Goal: Transaction & Acquisition: Purchase product/service

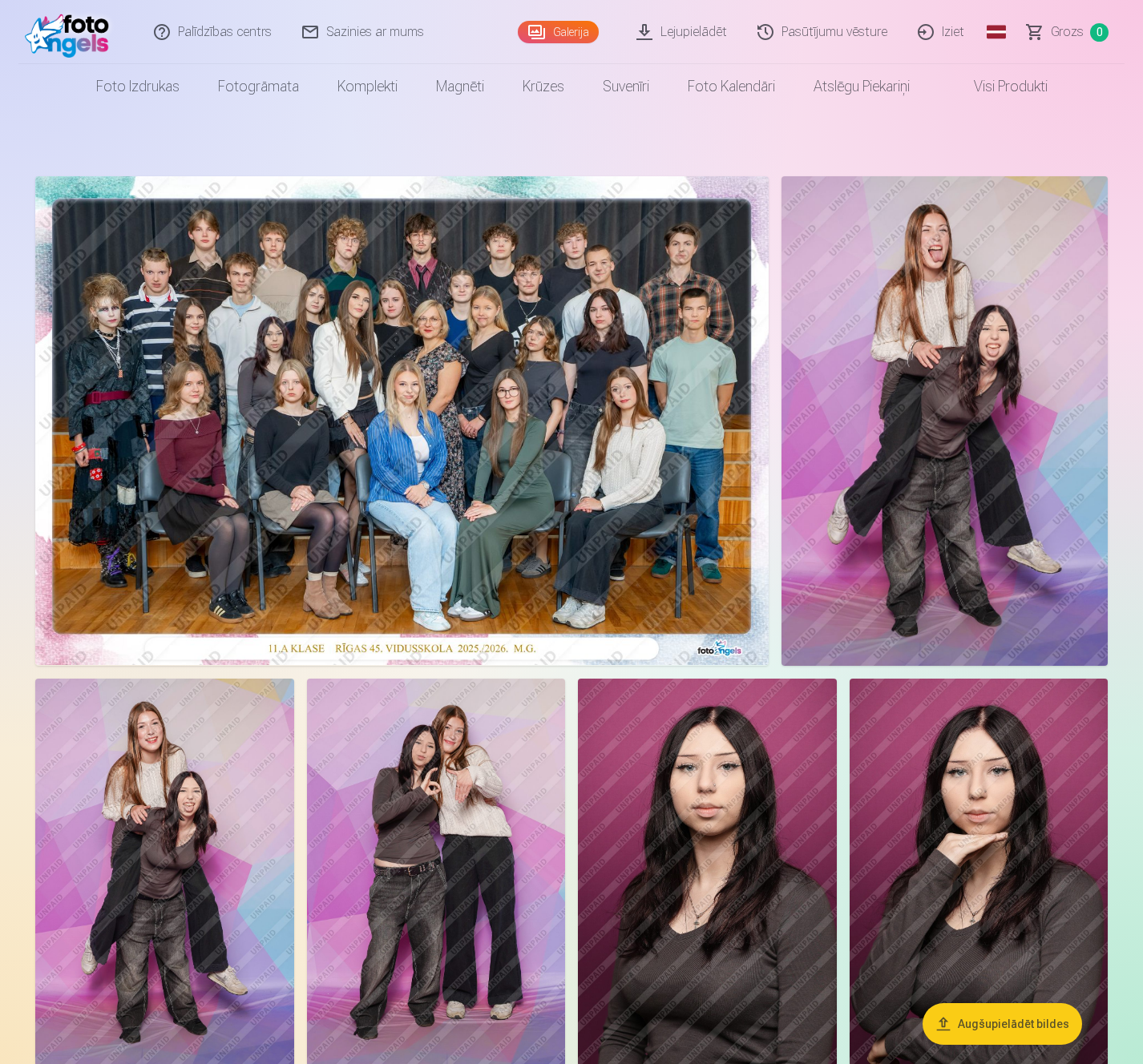
click at [554, 398] on img at bounding box center [402, 421] width 733 height 489
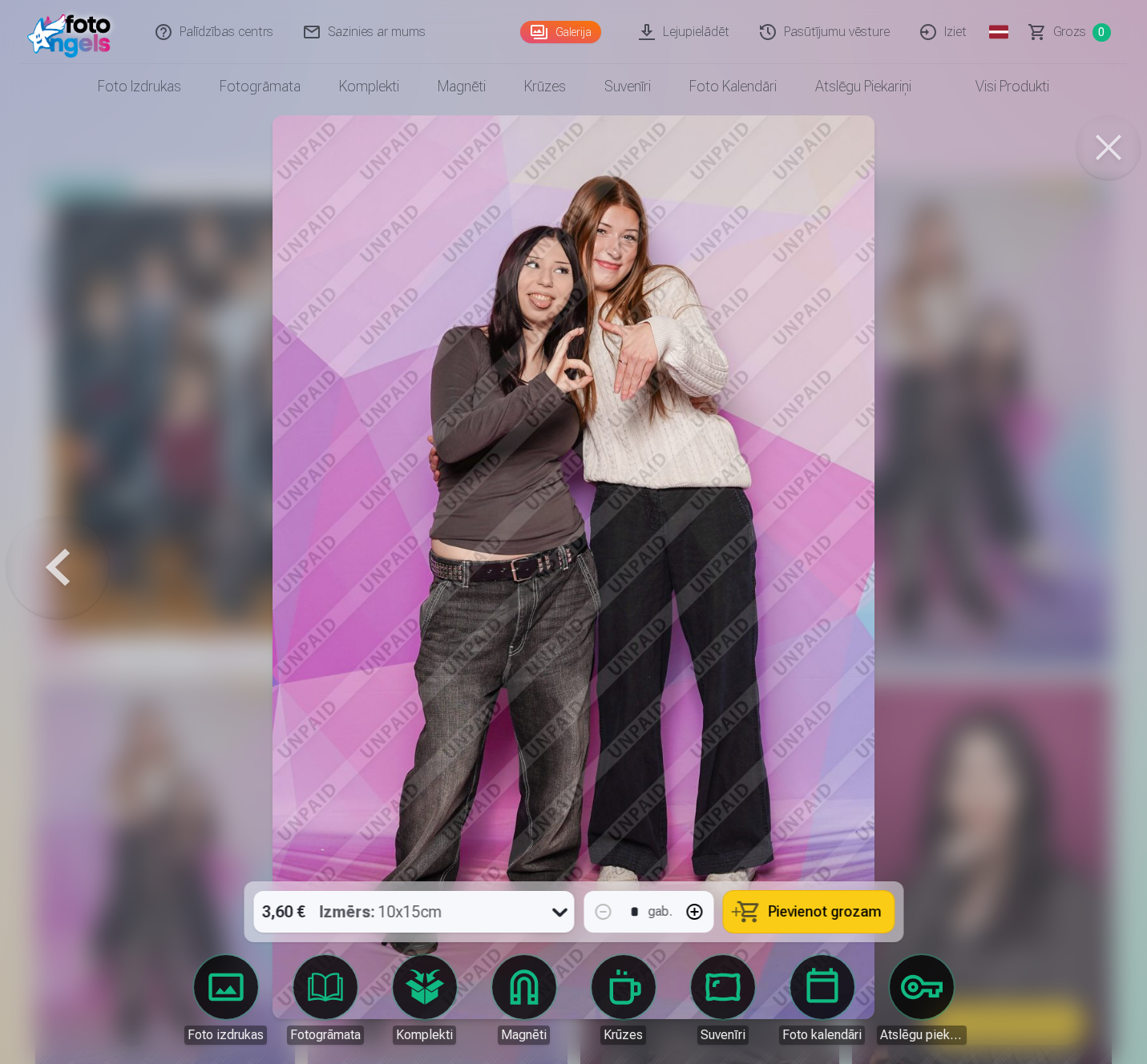
click at [570, 34] on link "Galerija" at bounding box center [561, 32] width 81 height 23
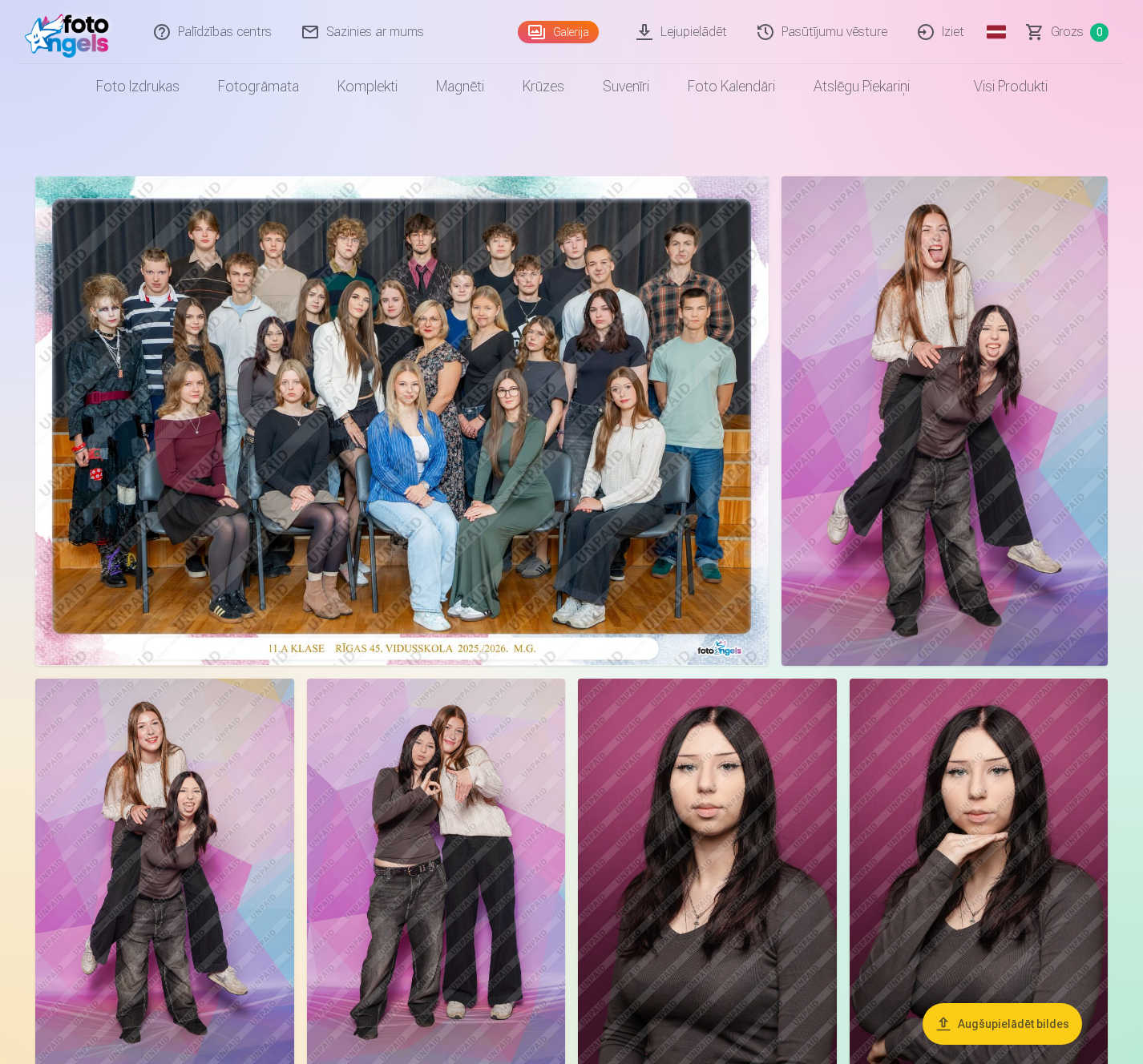
click at [673, 35] on link "Lejupielādēt" at bounding box center [683, 32] width 121 height 64
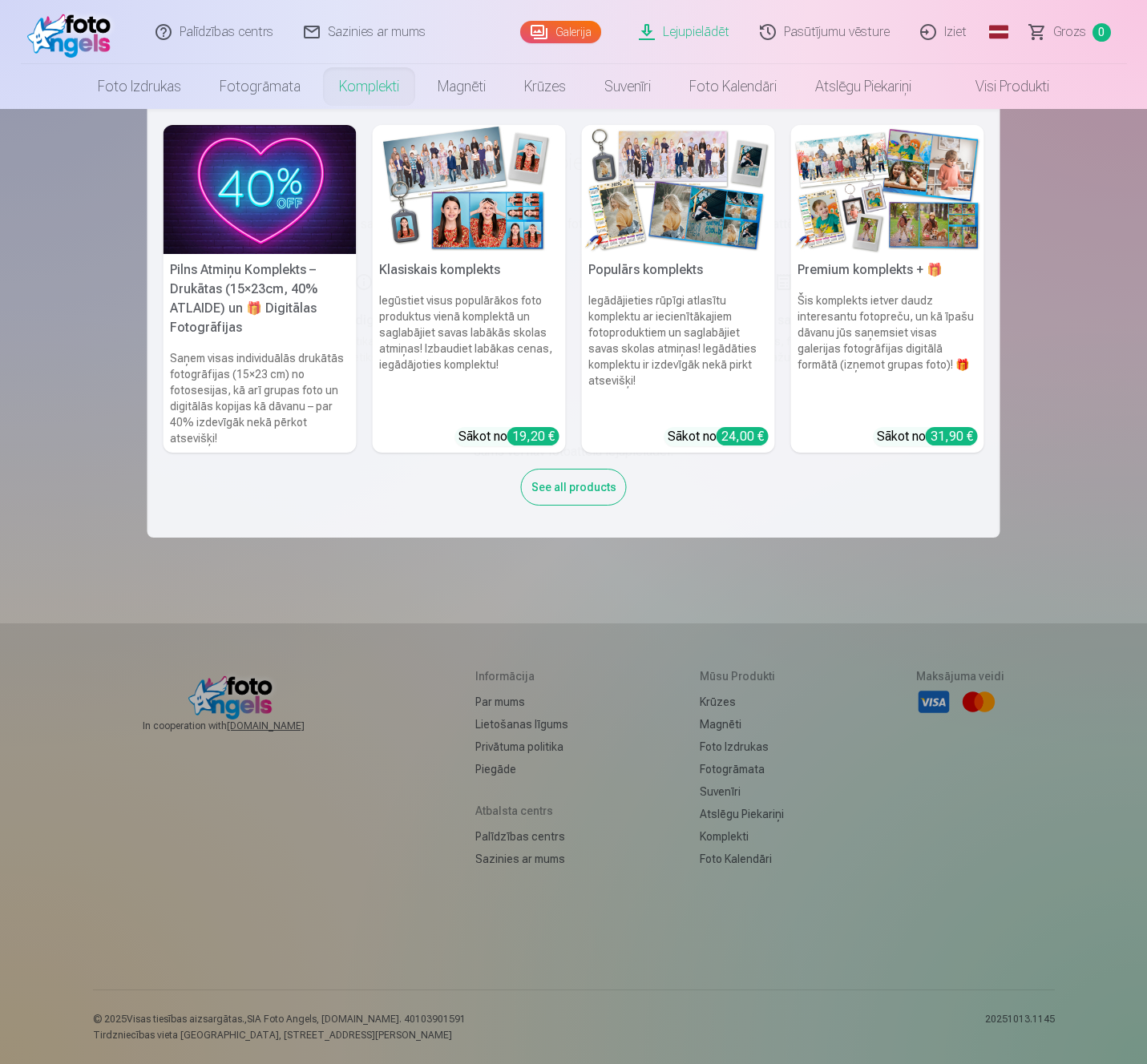
click at [372, 91] on link "Komplekti" at bounding box center [368, 86] width 99 height 45
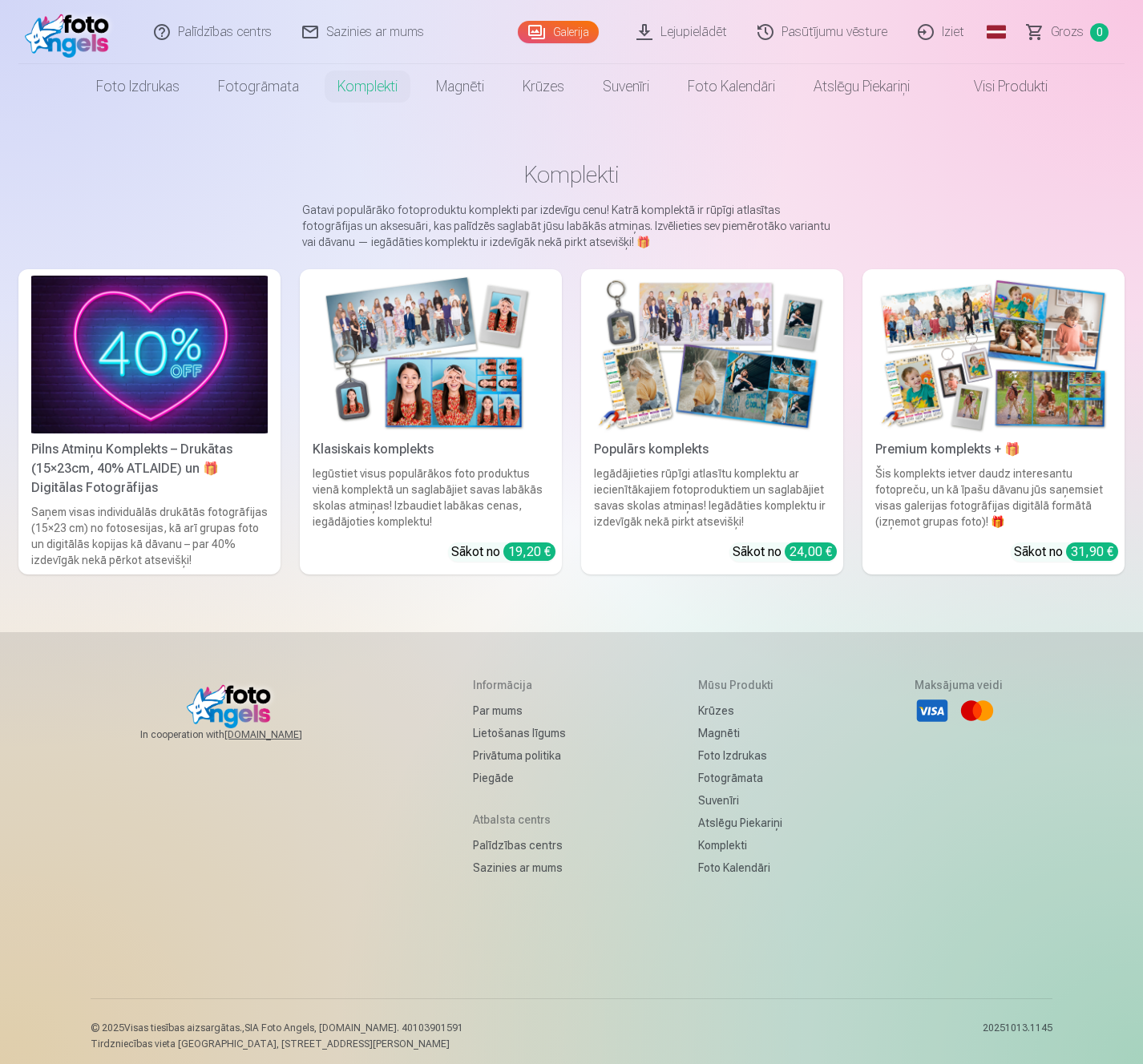
click at [148, 363] on img at bounding box center [150, 354] width 236 height 158
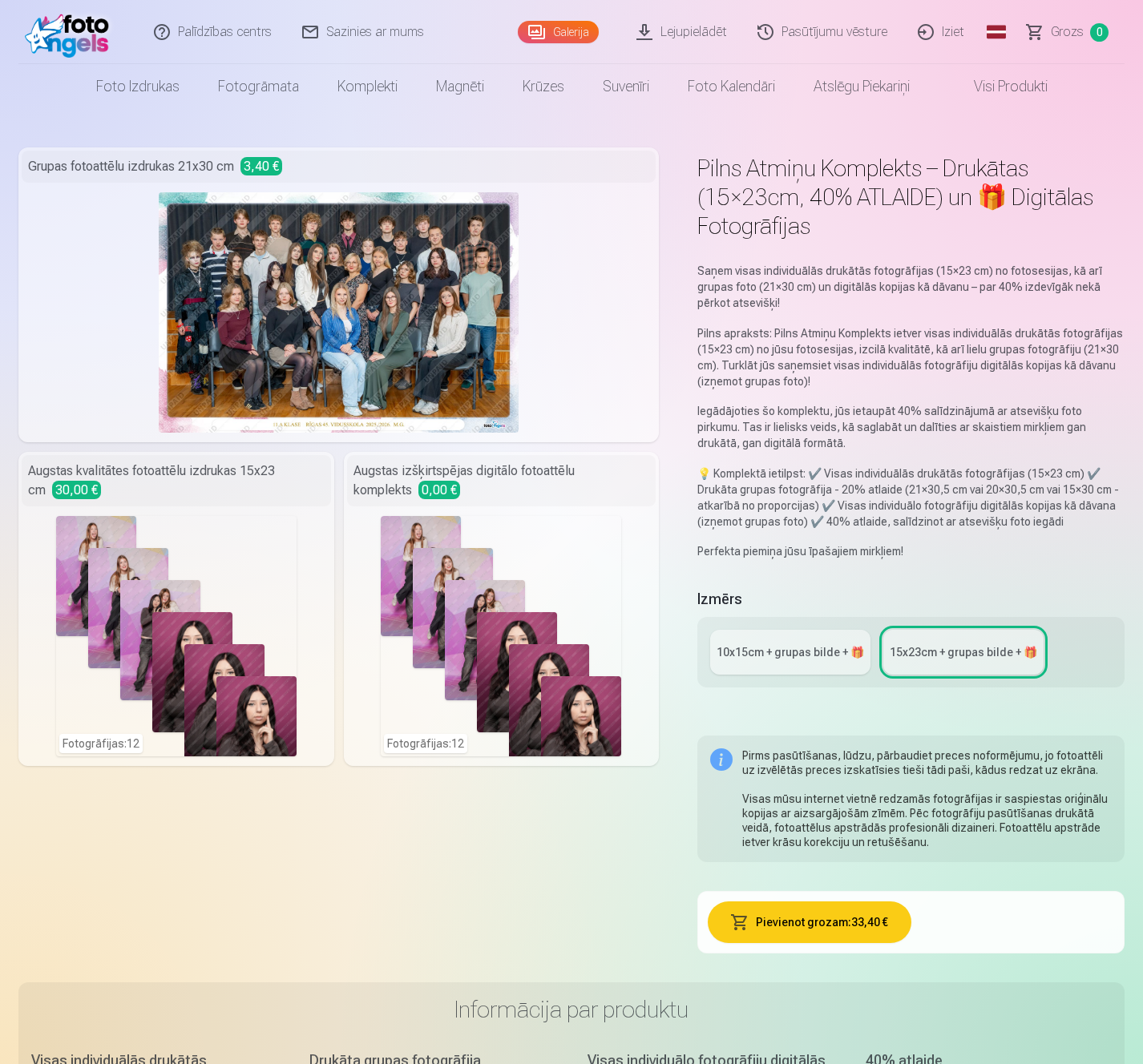
click at [785, 653] on div "10x15сm + grupas bilde + 🎁" at bounding box center [790, 652] width 148 height 16
click at [953, 647] on div "15x23сm + grupas bilde + 🎁" at bounding box center [964, 652] width 148 height 16
click at [821, 657] on div "10x15сm + grupas bilde + 🎁" at bounding box center [790, 652] width 148 height 16
click at [949, 662] on link "15x23сm + grupas bilde + 🎁" at bounding box center [963, 652] width 160 height 45
click at [804, 659] on div "10x15сm + grupas bilde + 🎁" at bounding box center [790, 652] width 148 height 16
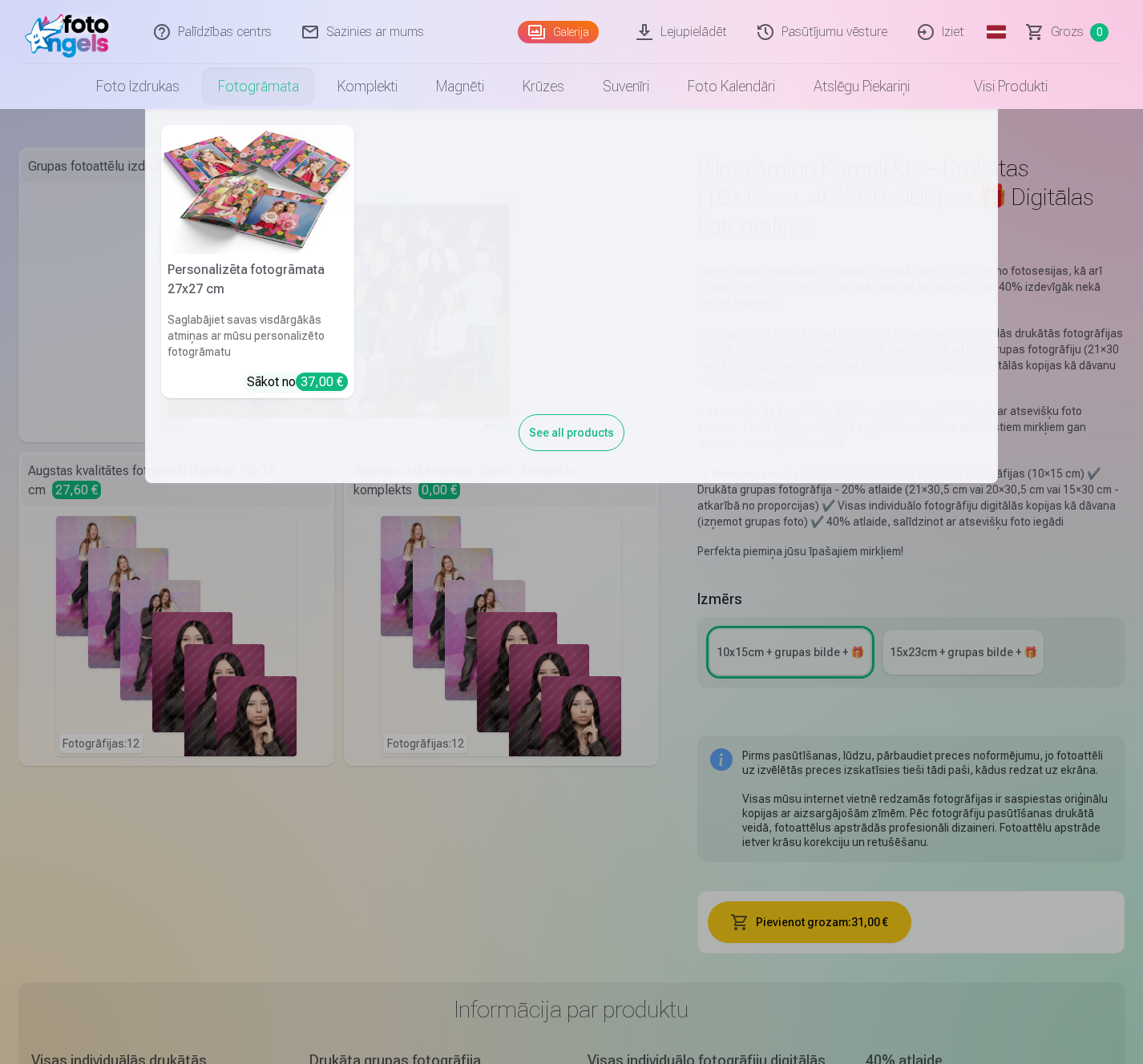
click at [237, 92] on link "Fotogrāmata" at bounding box center [258, 86] width 119 height 45
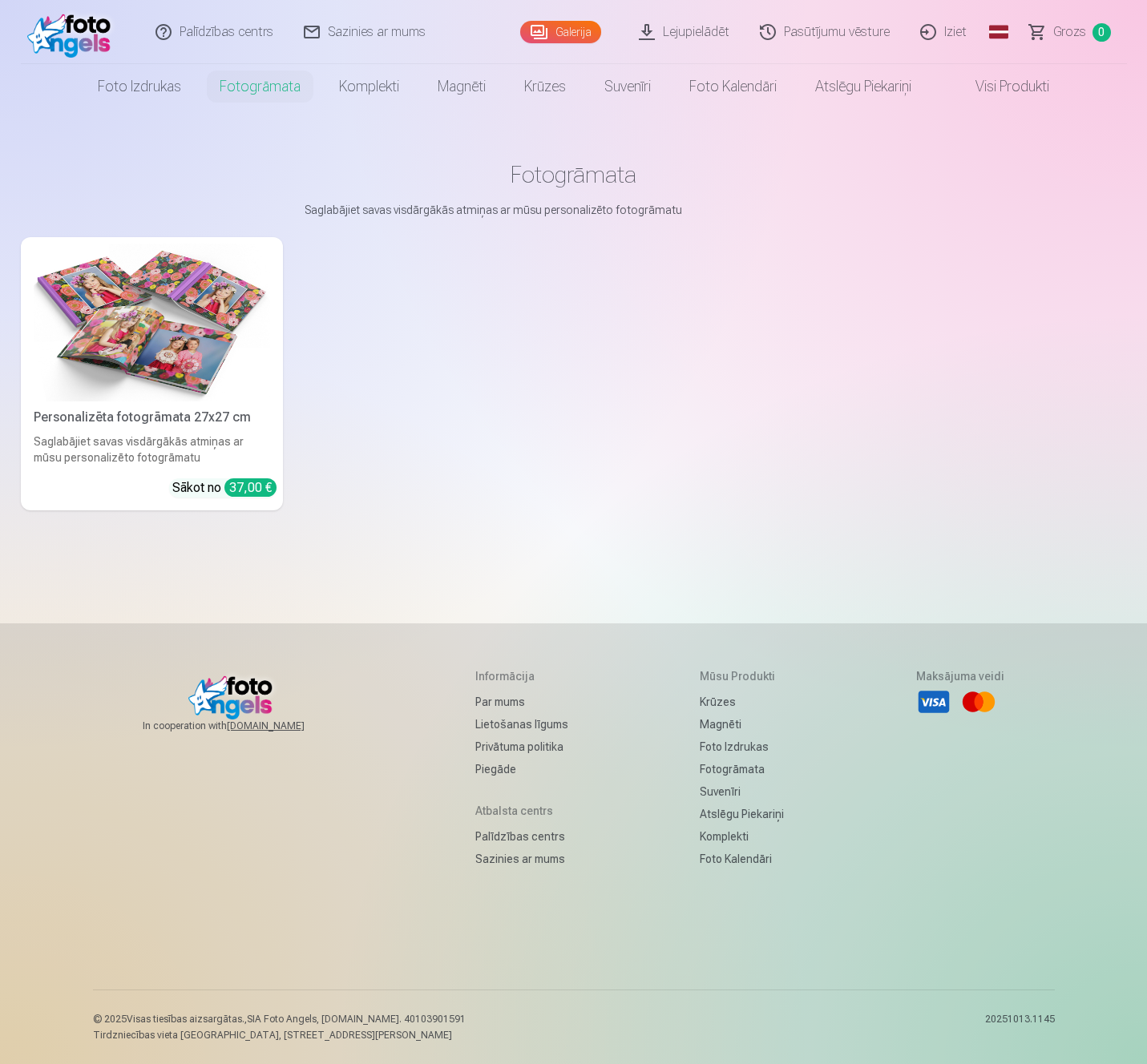
click at [186, 352] on img at bounding box center [151, 322] width 236 height 158
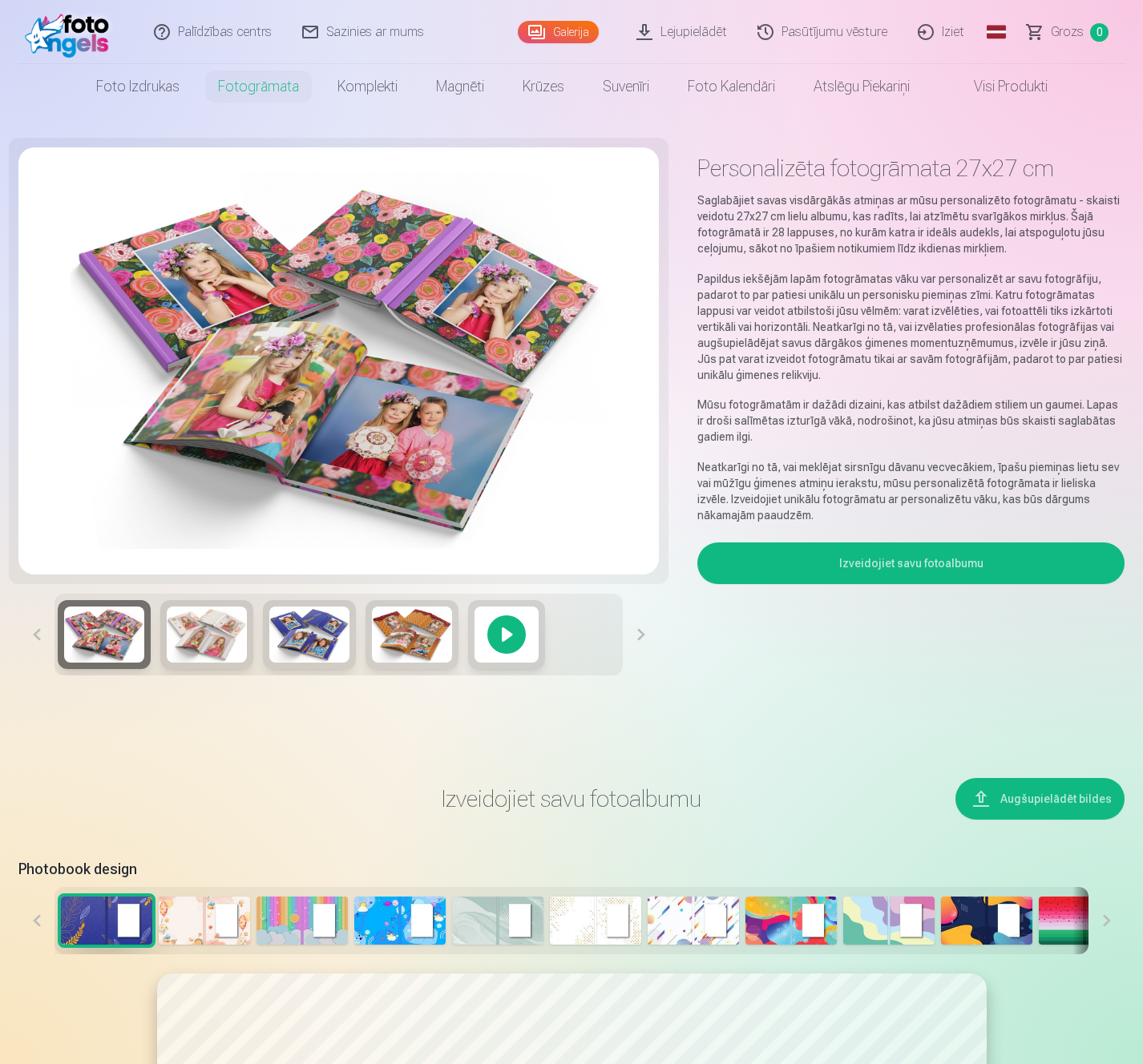
click at [1004, 91] on link "Visi produkti" at bounding box center [999, 86] width 138 height 45
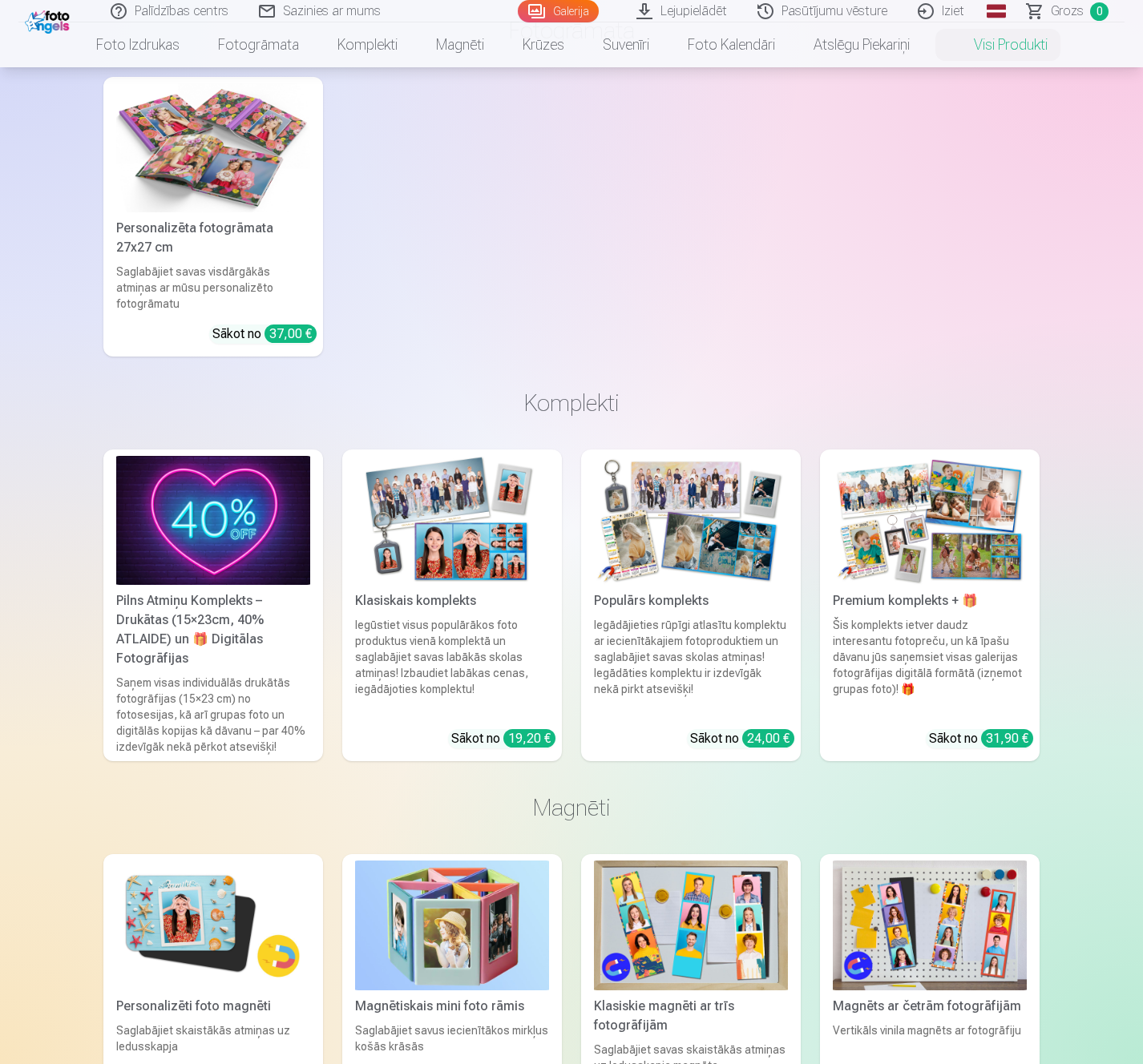
scroll to position [962, 0]
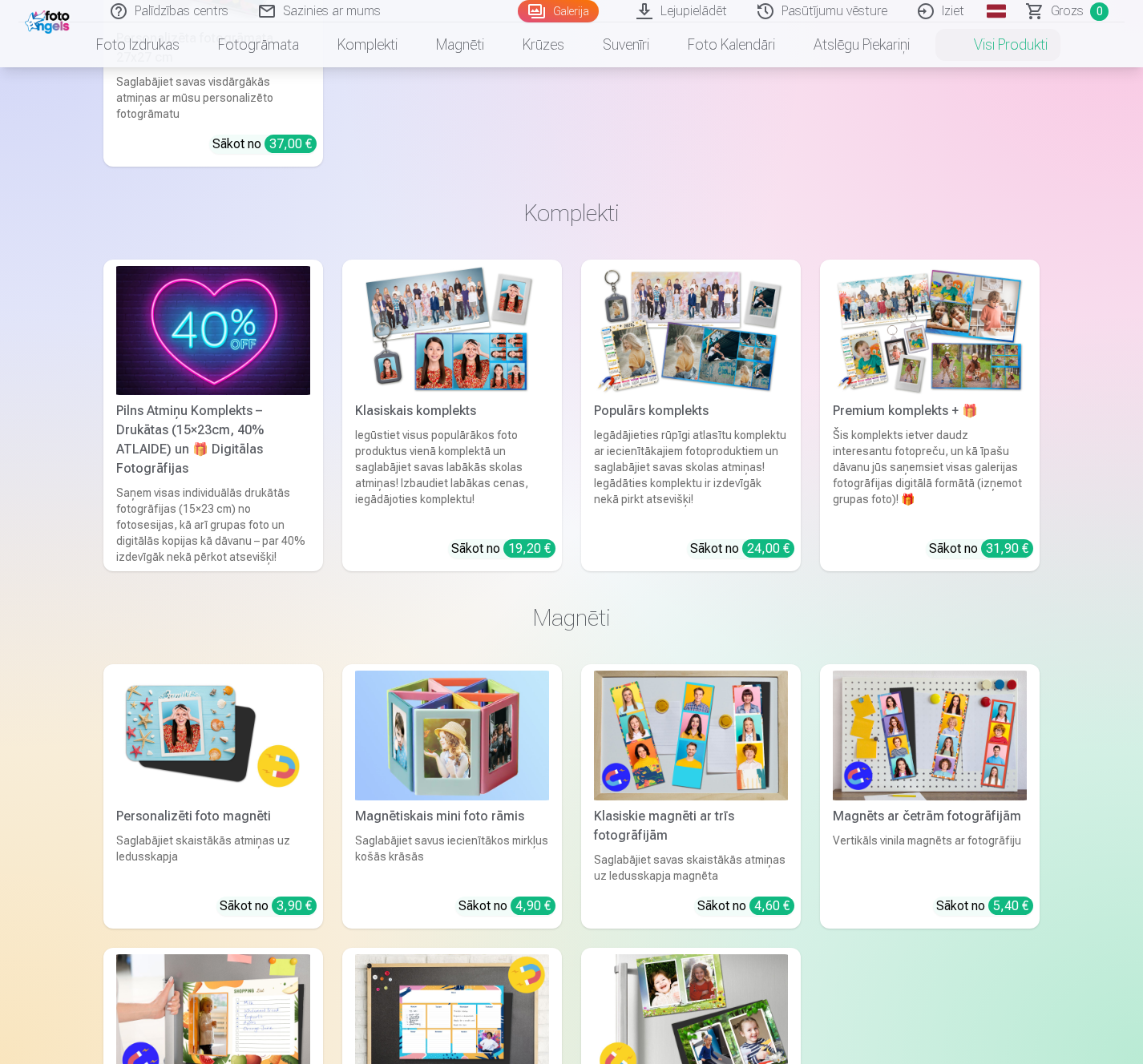
click at [236, 306] on img at bounding box center [214, 330] width 194 height 129
